Goal: Transaction & Acquisition: Purchase product/service

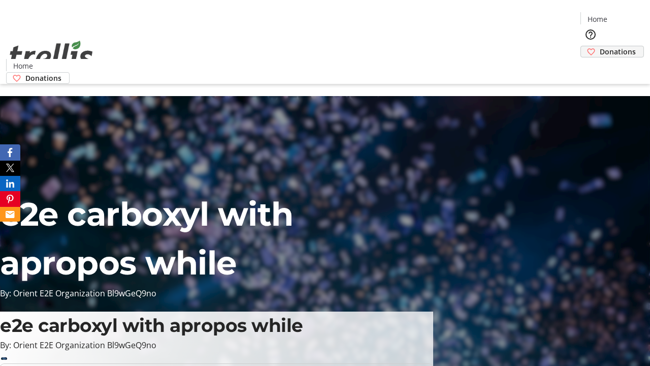
click at [600, 46] on span "Donations" at bounding box center [618, 51] width 36 height 11
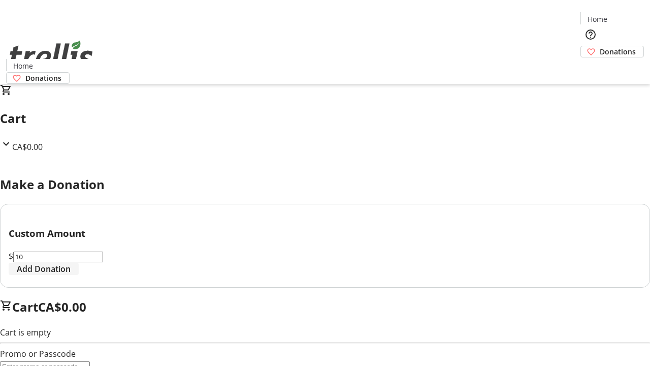
click at [71, 275] on span "Add Donation" at bounding box center [44, 269] width 54 height 12
